Goal: Task Accomplishment & Management: Complete application form

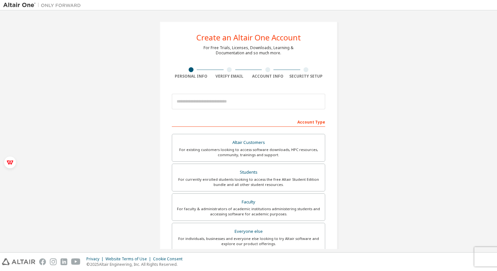
type input "**********"
type input "**"
type input "*"
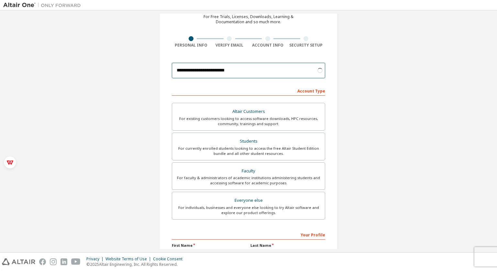
scroll to position [32, 0]
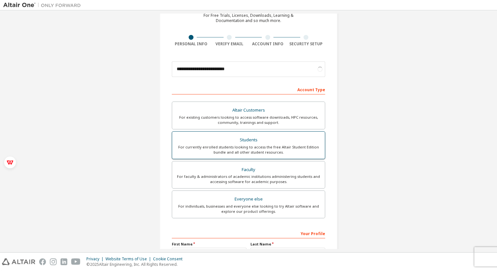
click at [228, 141] on div "Students" at bounding box center [248, 140] width 145 height 9
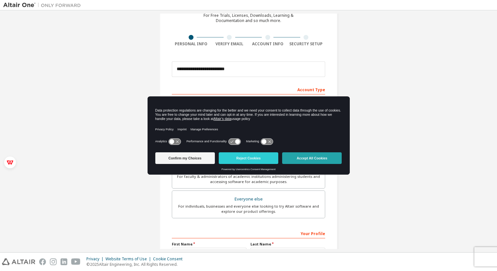
click at [300, 155] on button "Accept All Cookies" at bounding box center [312, 159] width 60 height 12
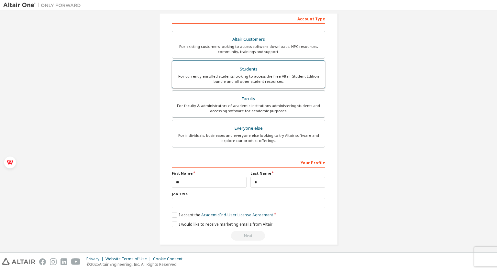
scroll to position [106, 0]
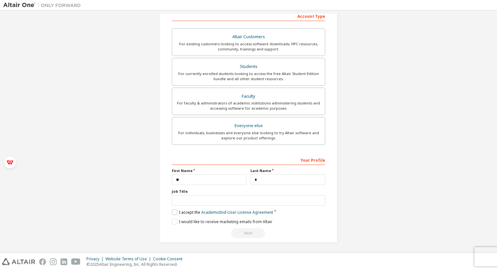
click at [174, 211] on label "I accept the Academic End-User License Agreement" at bounding box center [222, 213] width 101 height 6
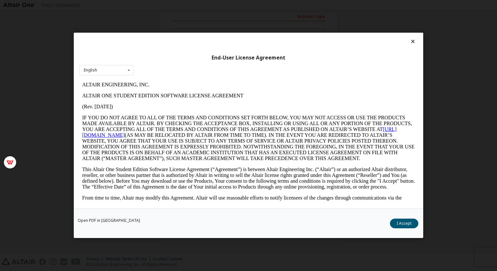
scroll to position [0, 0]
click at [400, 221] on button "I Accept" at bounding box center [404, 224] width 29 height 10
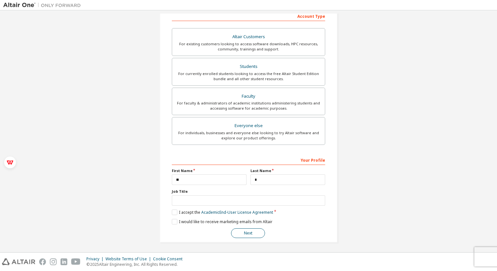
click at [250, 234] on button "Next" at bounding box center [248, 234] width 34 height 10
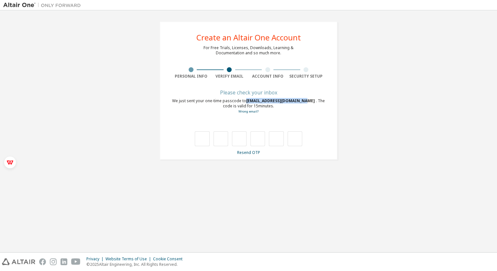
drag, startPoint x: 247, startPoint y: 101, endPoint x: 300, endPoint y: 101, distance: 52.1
click at [300, 101] on span "hezling@mail2.sysu.edu.cn" at bounding box center [281, 101] width 70 height 6
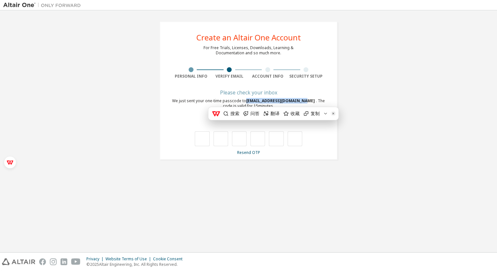
copy span "hezling@mail2.sysu.edu.cn"
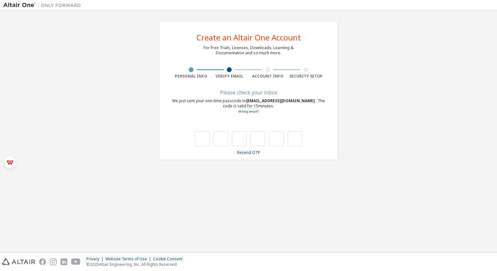
click at [315, 73] on div "Security Setup" at bounding box center [306, 73] width 39 height 12
click at [199, 137] on input "text" at bounding box center [202, 138] width 15 height 15
type input "*"
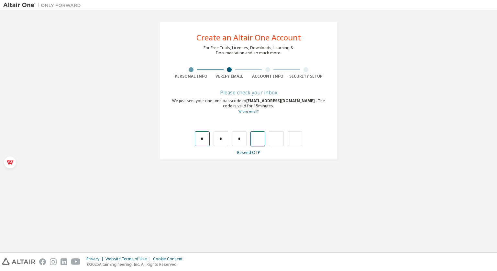
type input "*"
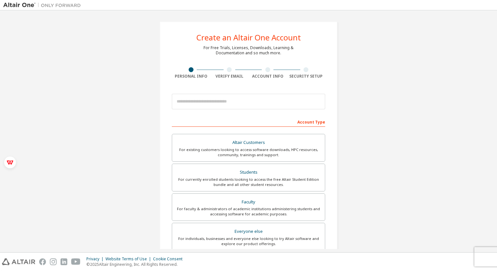
drag, startPoint x: 0, startPoint y: 0, endPoint x: 266, endPoint y: 111, distance: 287.9
click at [266, 111] on div at bounding box center [249, 102] width 154 height 22
click at [263, 105] on input "email" at bounding box center [249, 102] width 154 height 16
type input "**********"
type input "**"
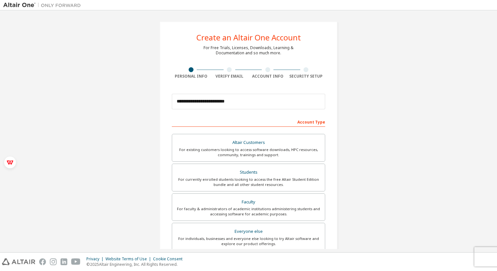
type input "*"
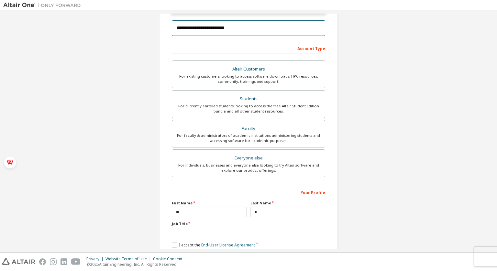
scroll to position [93, 0]
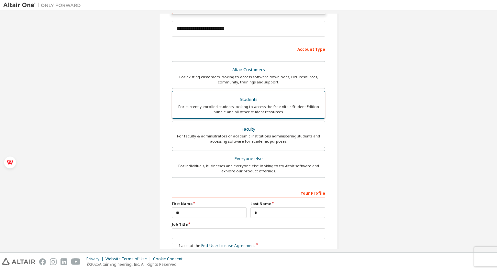
click at [250, 106] on div "For currently enrolled students looking to access the free Altair Student Editi…" at bounding box center [248, 109] width 145 height 10
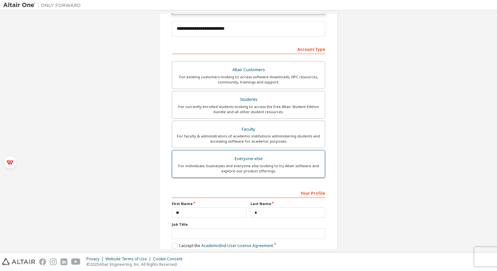
scroll to position [126, 0]
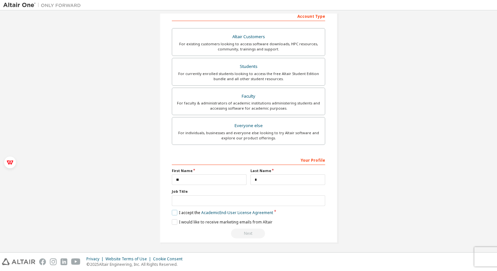
click at [174, 211] on label "I accept the Academic End-User License Agreement" at bounding box center [222, 213] width 101 height 6
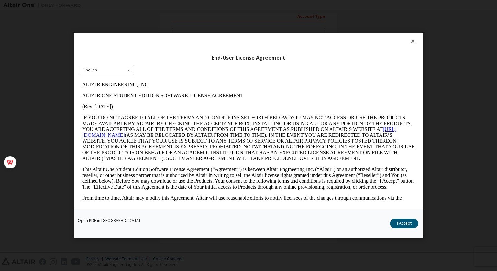
scroll to position [0, 0]
click at [406, 224] on button "I Accept" at bounding box center [404, 224] width 29 height 10
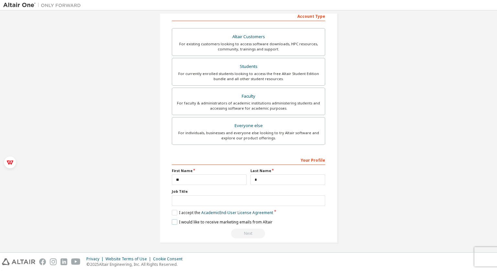
click at [175, 221] on label "I would like to receive marketing emails from Altair" at bounding box center [222, 223] width 101 height 6
click at [250, 232] on div "Next" at bounding box center [249, 234] width 154 height 10
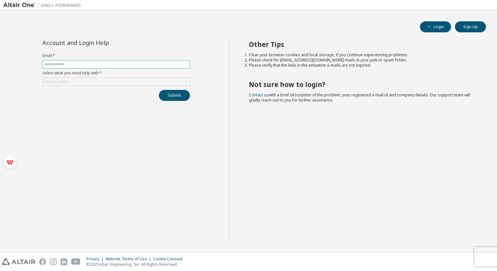
click at [123, 64] on input "text" at bounding box center [116, 64] width 144 height 5
type input "**********"
click at [109, 80] on div "Click to select" at bounding box center [116, 82] width 147 height 8
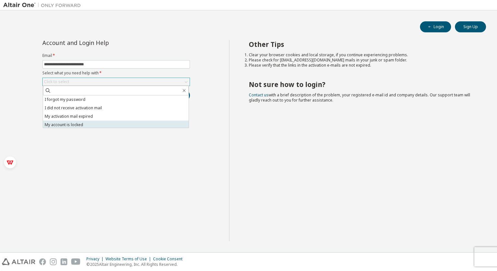
scroll to position [18, 0]
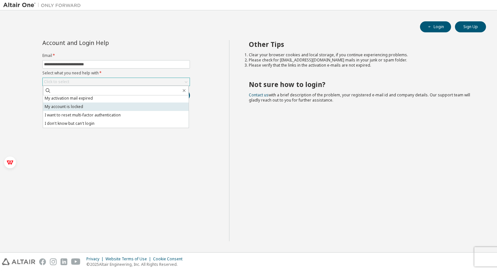
click at [99, 123] on li "I don't know but can't login" at bounding box center [116, 124] width 146 height 8
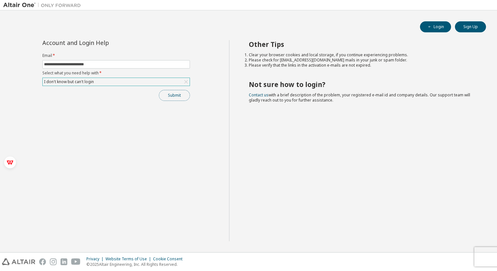
click at [172, 92] on button "Submit" at bounding box center [174, 95] width 31 height 11
